Goal: Task Accomplishment & Management: Manage account settings

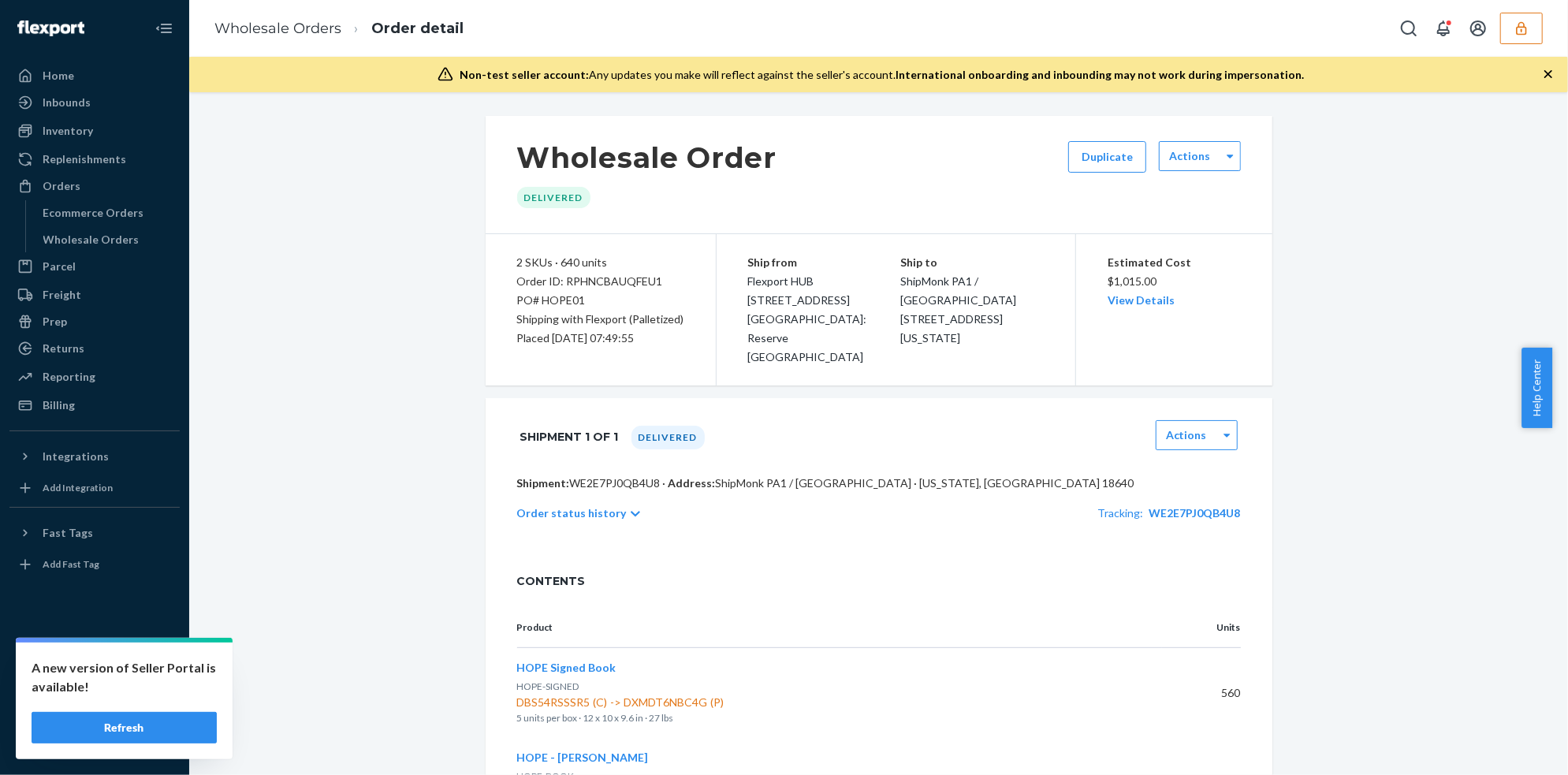
scroll to position [77, 0]
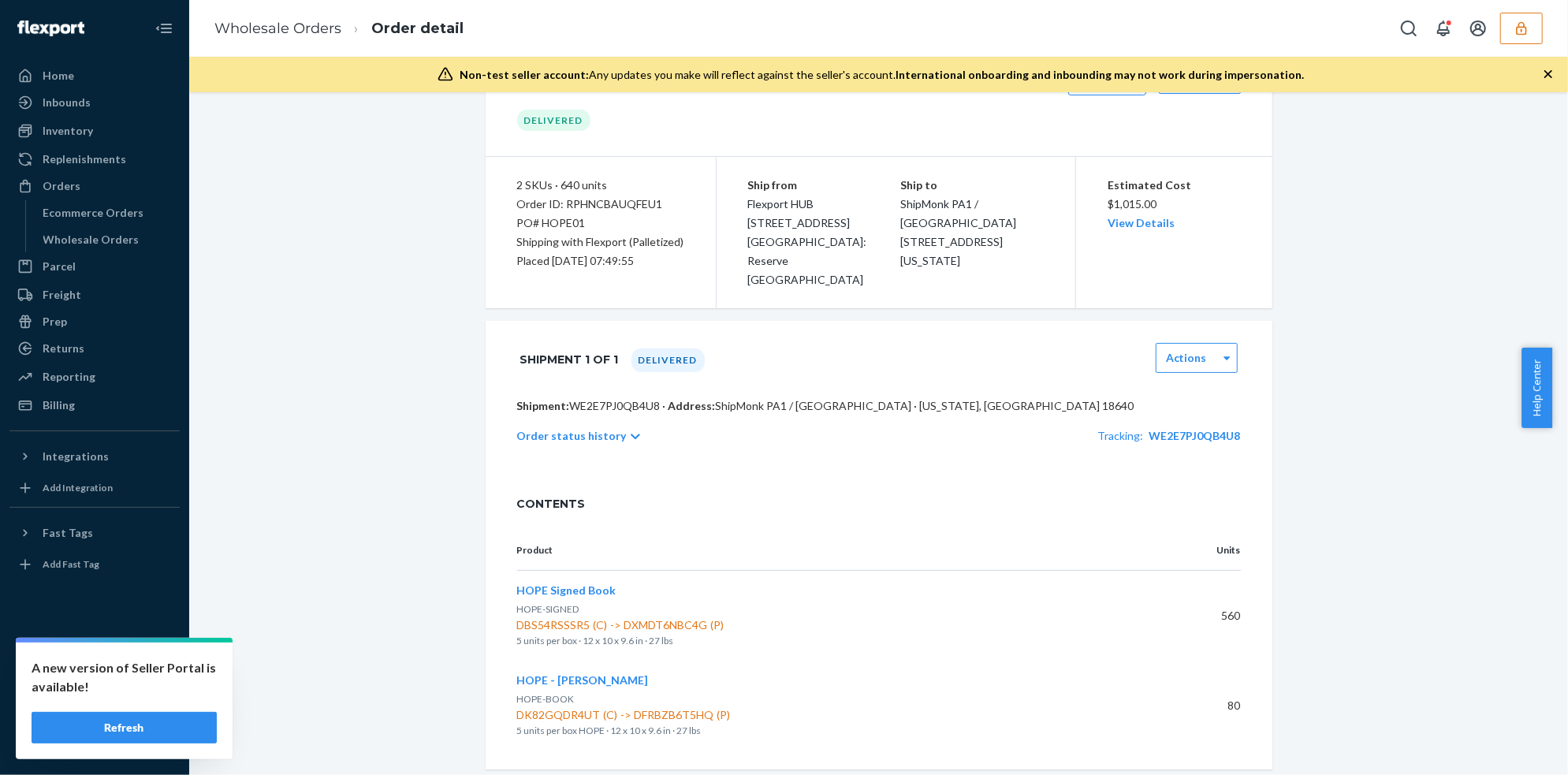
click at [1529, 24] on button "button" at bounding box center [1522, 28] width 43 height 32
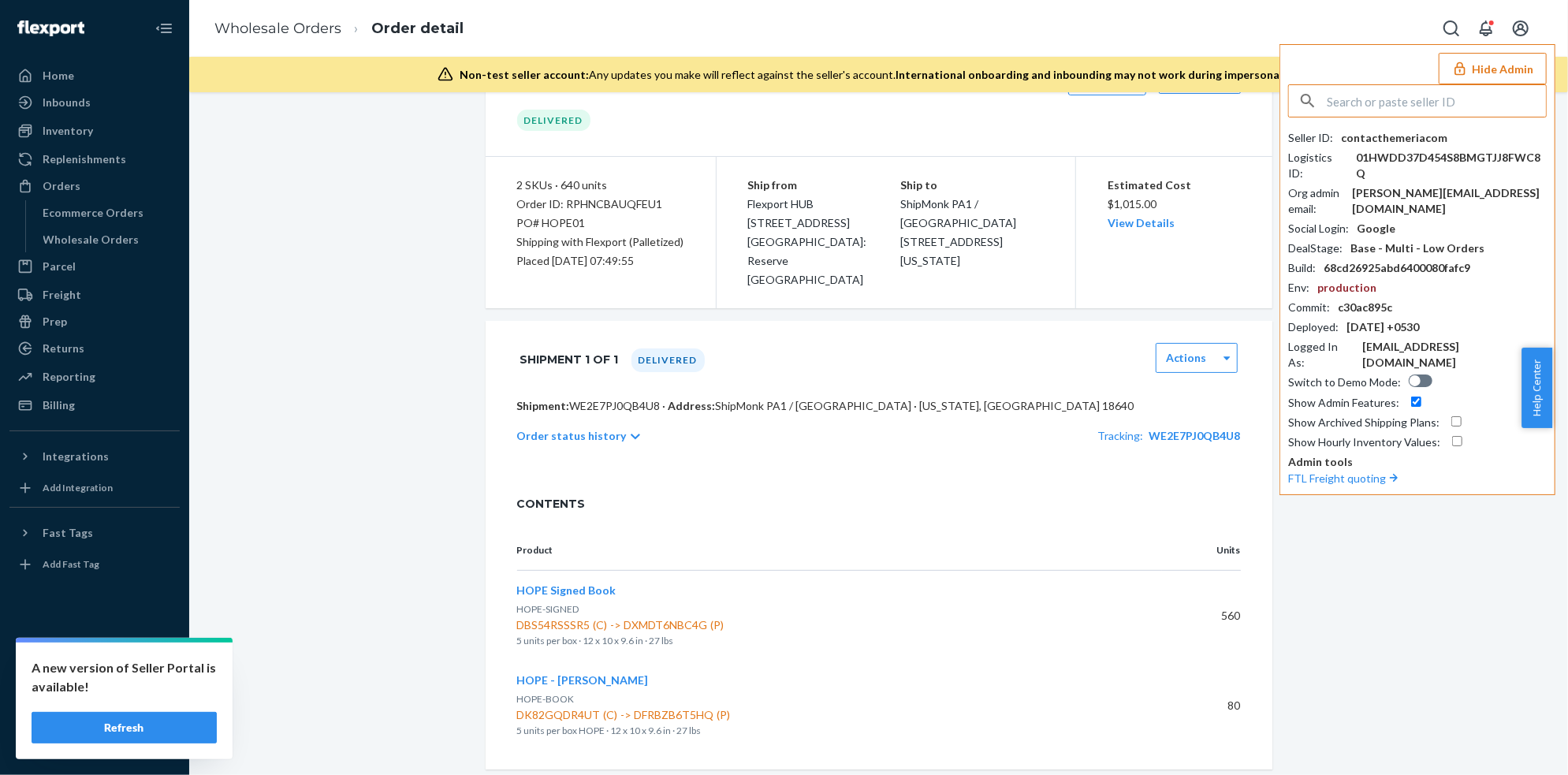
click at [1365, 114] on input "text" at bounding box center [1437, 101] width 219 height 32
click at [1084, 32] on div "Wholesale Orders Order detail Hide Admin Seller ID : contacthemeriacom Logistic…" at bounding box center [879, 28] width 1380 height 57
click at [1408, 103] on input "text" at bounding box center [1437, 101] width 219 height 32
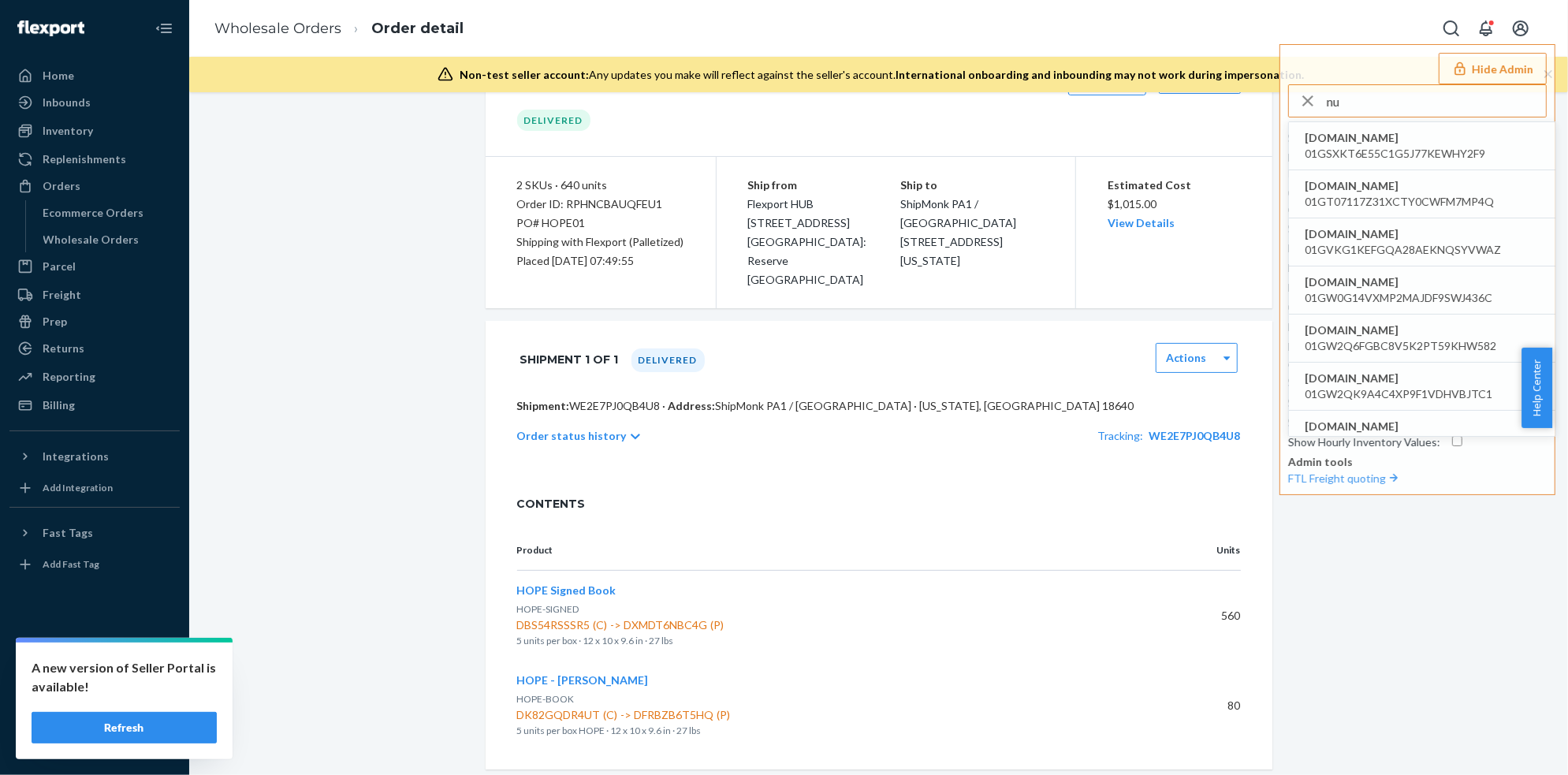
type input "n"
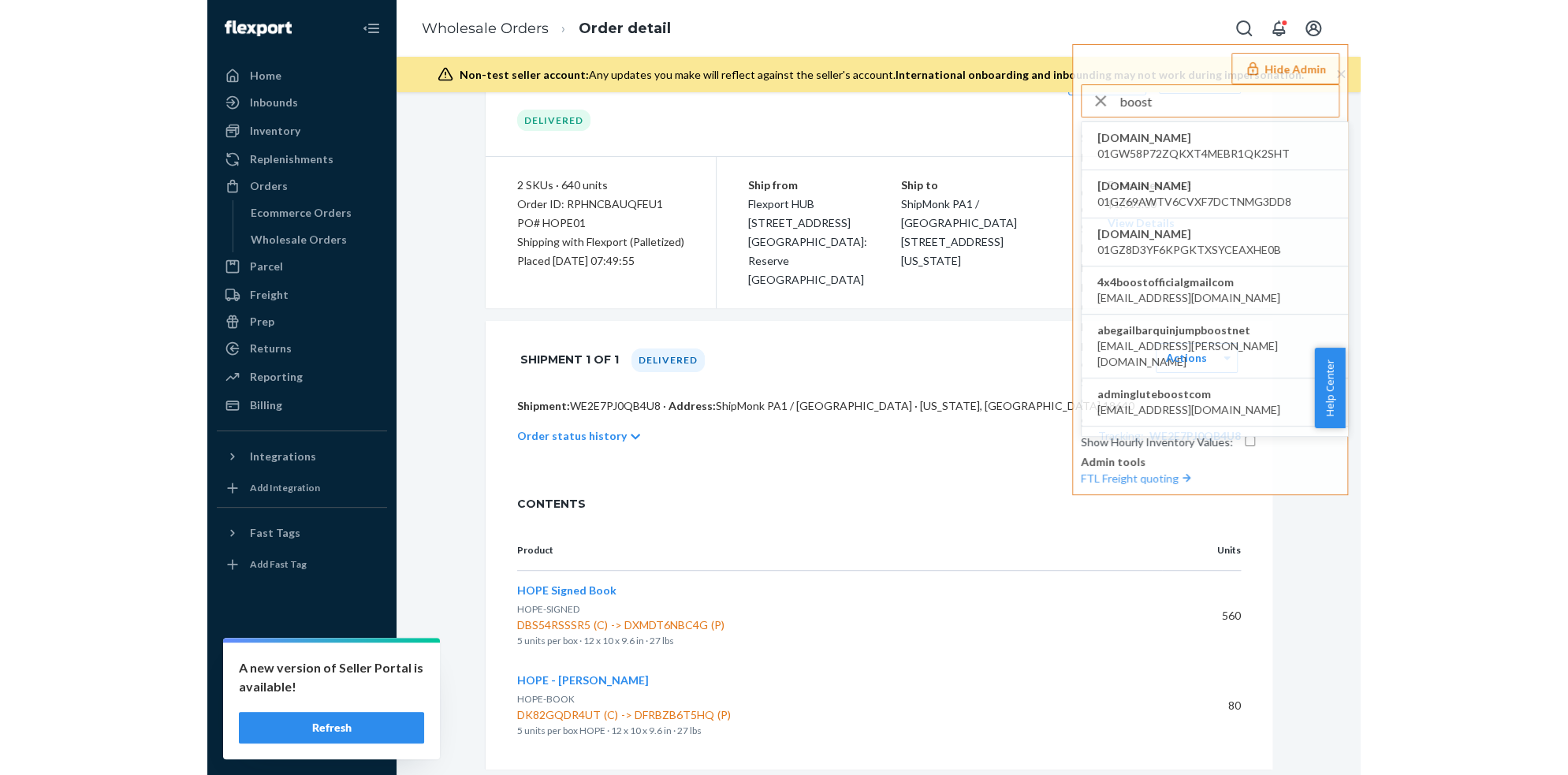
scroll to position [82, 0]
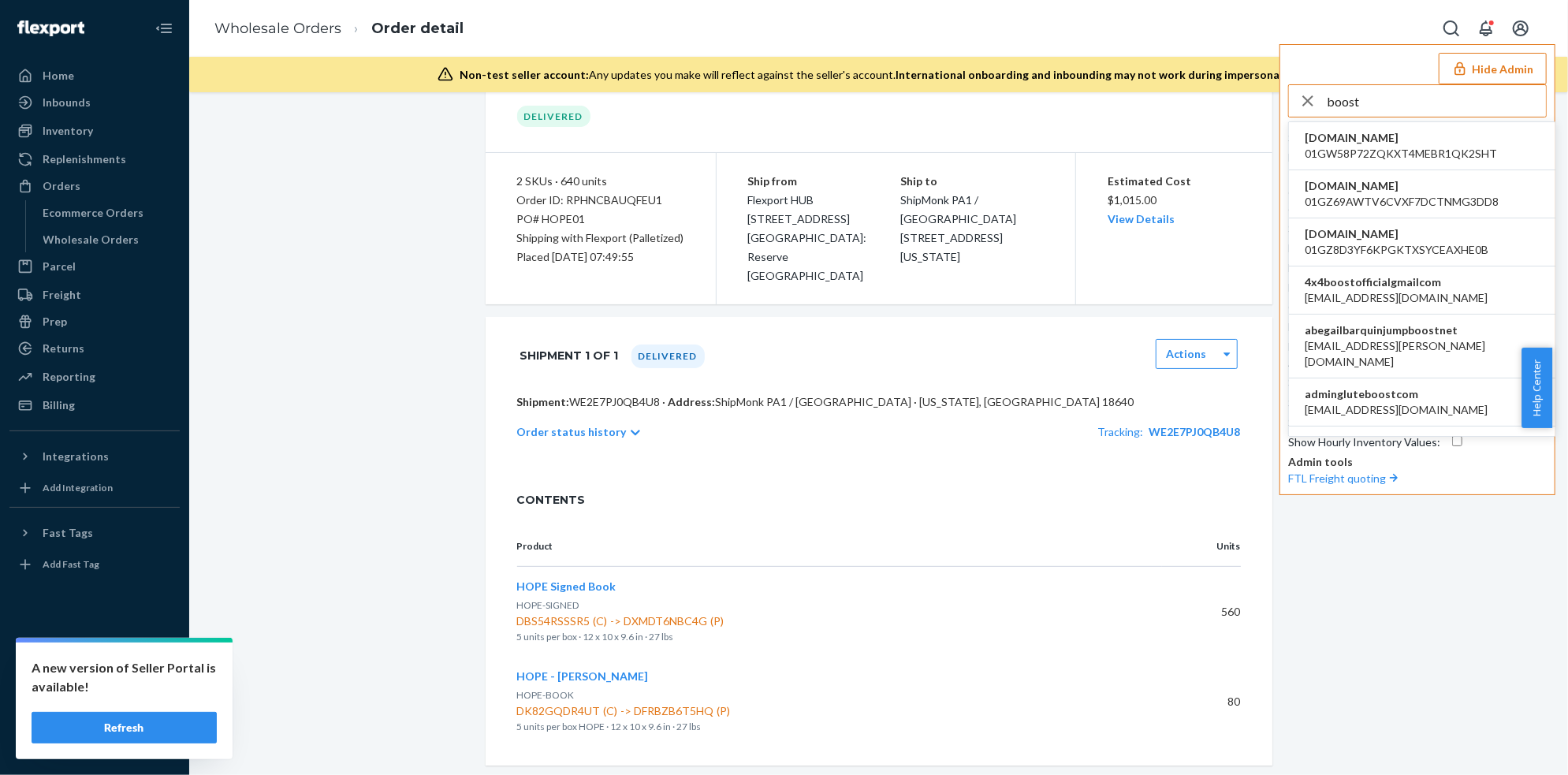
drag, startPoint x: 1403, startPoint y: 94, endPoint x: 1283, endPoint y: 98, distance: 120.1
click at [1283, 98] on div "Hide Admin boost [DOMAIN_NAME] 01GW58P72ZQKXT4MEBR1QK2SHT [DOMAIN_NAME] 01GZ69A…" at bounding box center [1417, 269] width 276 height 451
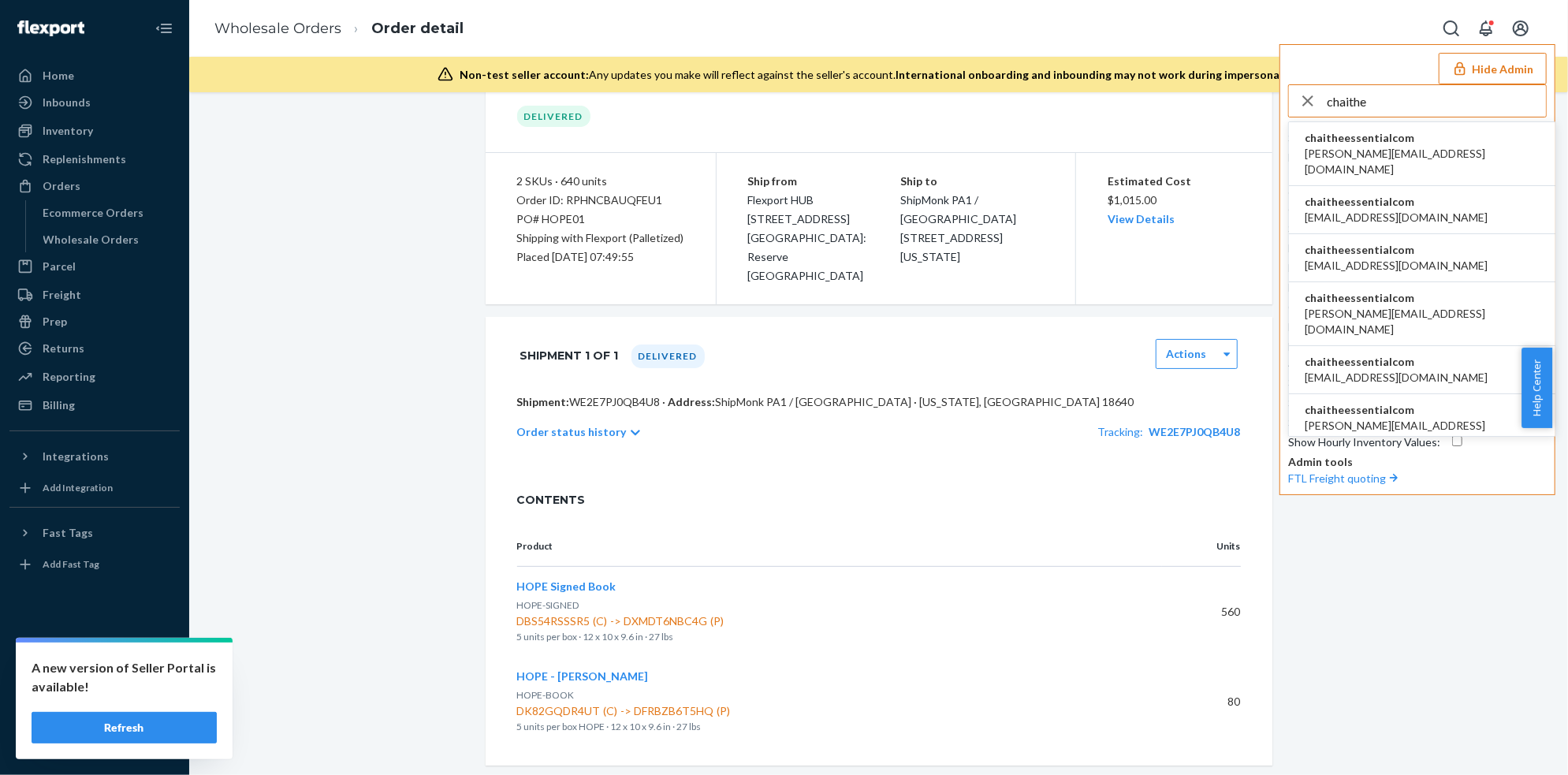
type input "chaithe"
click at [1357, 142] on span "chaitheessentialcom" at bounding box center [1423, 138] width 235 height 16
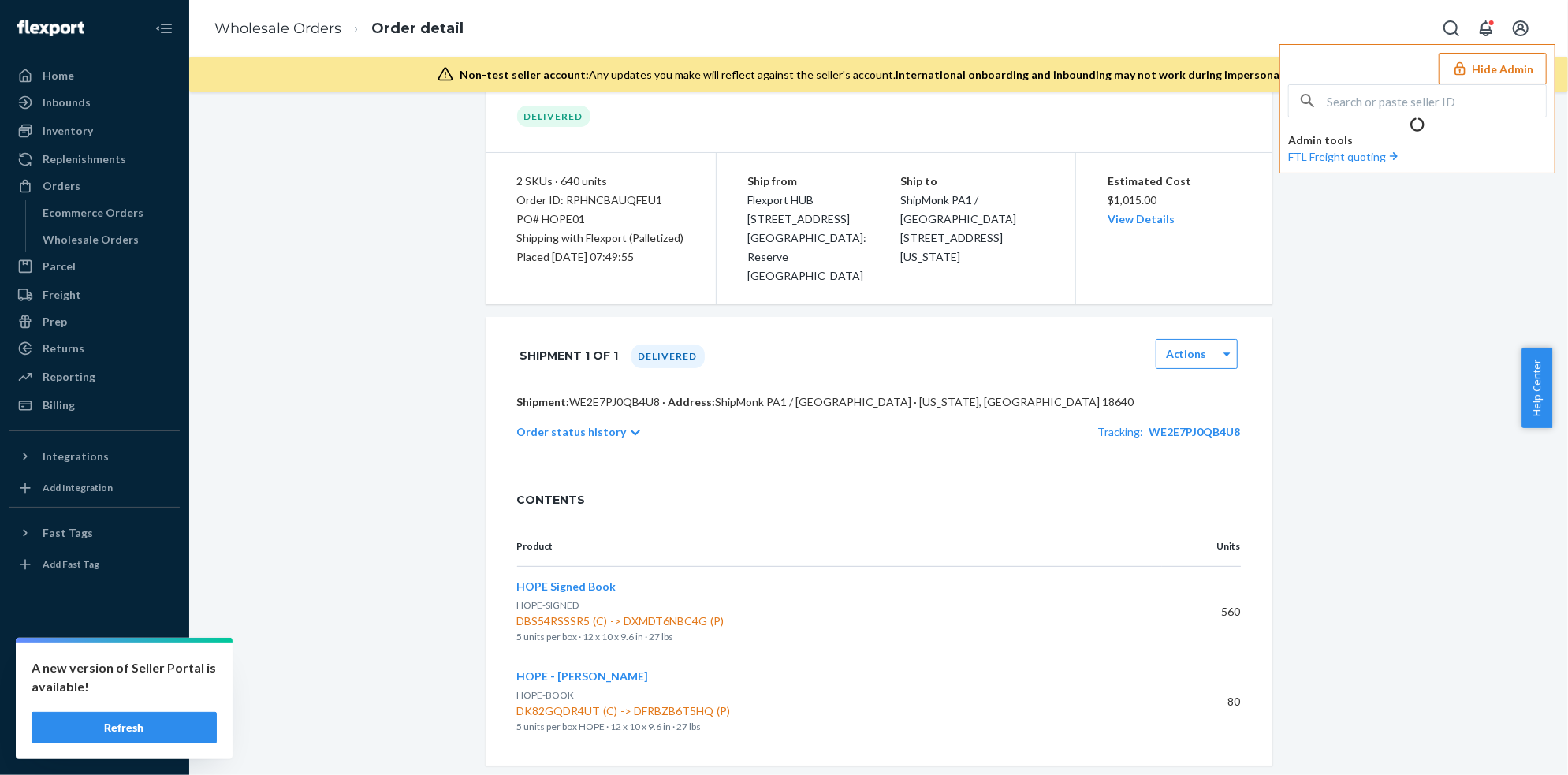
scroll to position [0, 0]
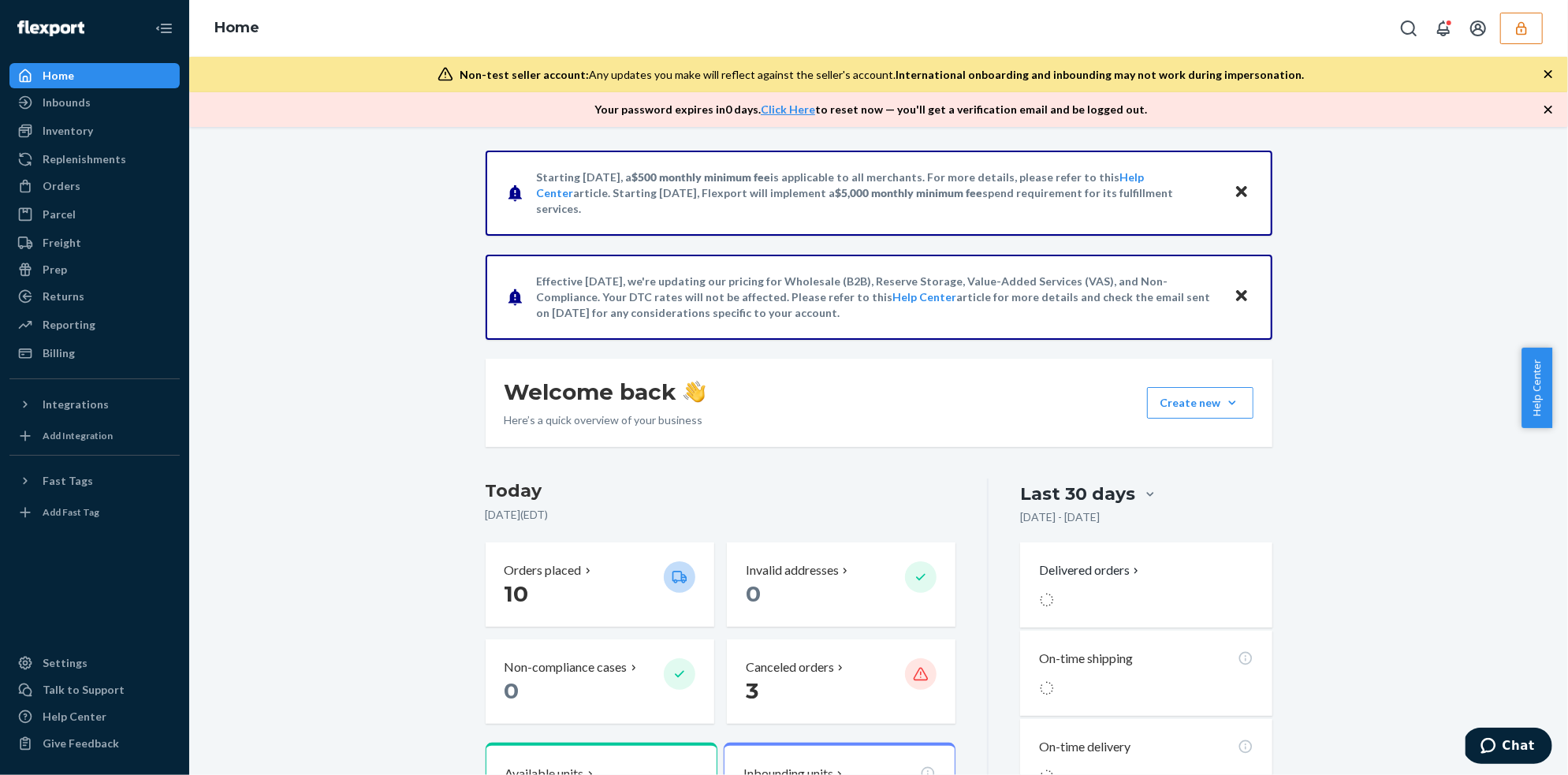
click at [1520, 30] on icon "button" at bounding box center [1522, 28] width 16 height 16
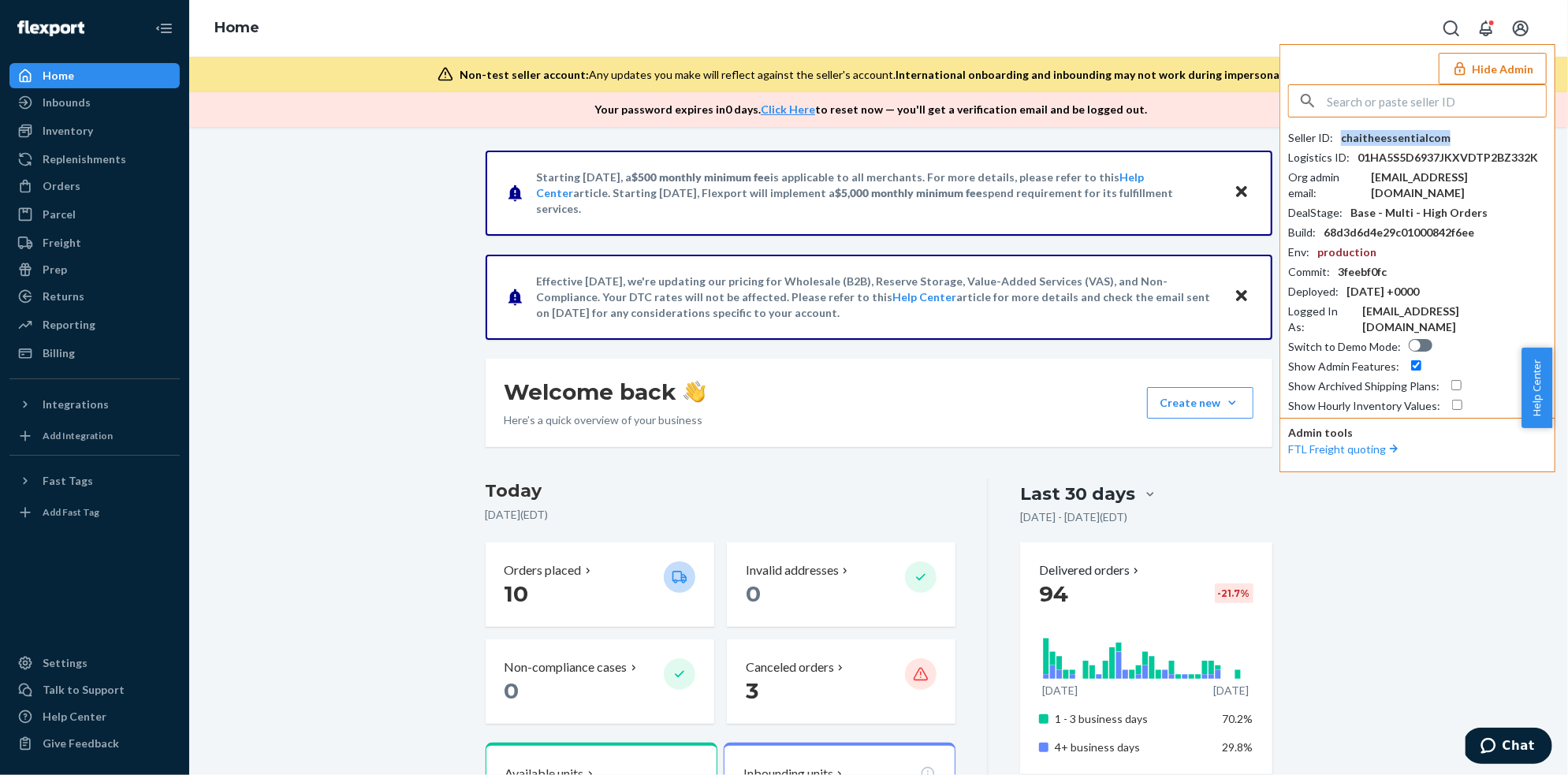
click at [1404, 139] on div "chaitheessentialcom" at bounding box center [1395, 138] width 110 height 16
